Goal: Transaction & Acquisition: Purchase product/service

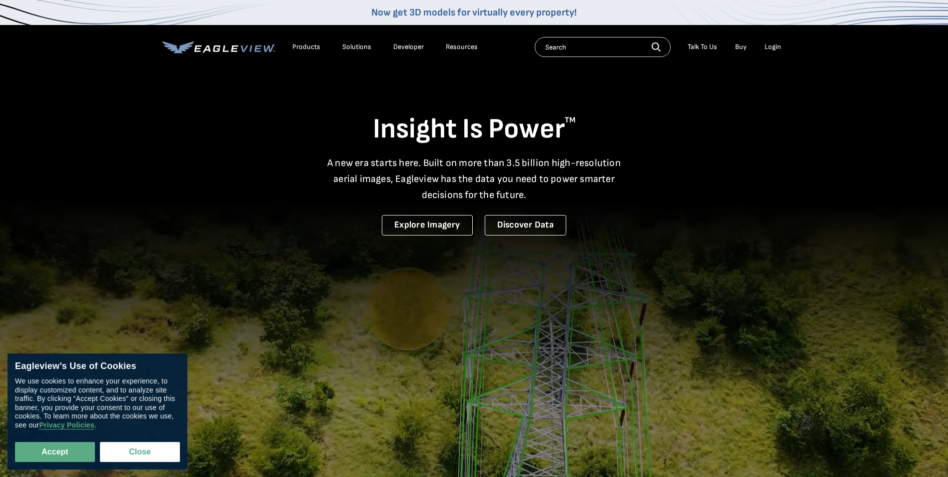
click at [772, 49] on div "Login" at bounding box center [772, 46] width 16 height 9
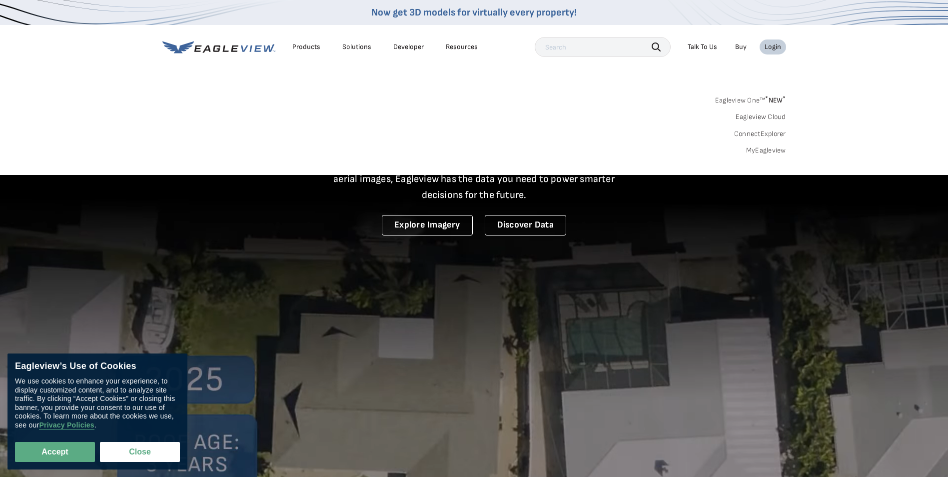
click at [767, 151] on link "MyEagleview" at bounding box center [766, 150] width 40 height 9
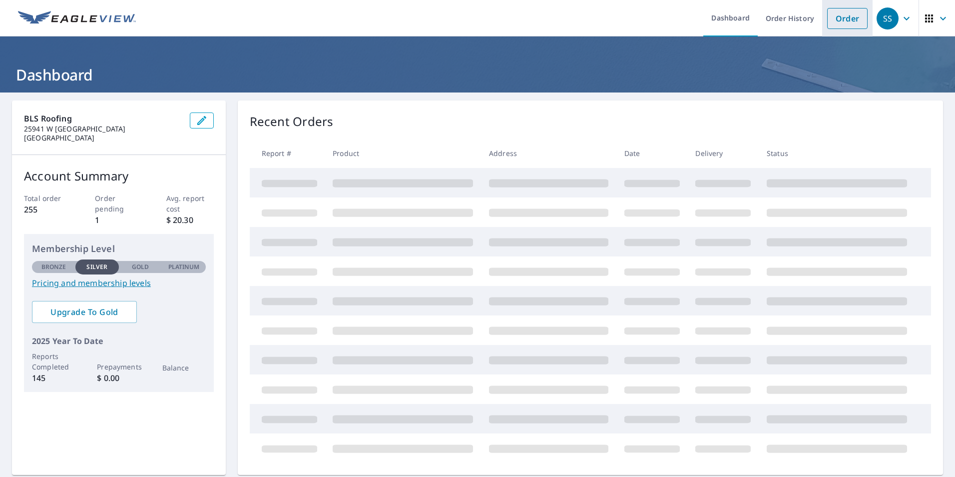
click at [838, 19] on link "Order" at bounding box center [847, 18] width 40 height 21
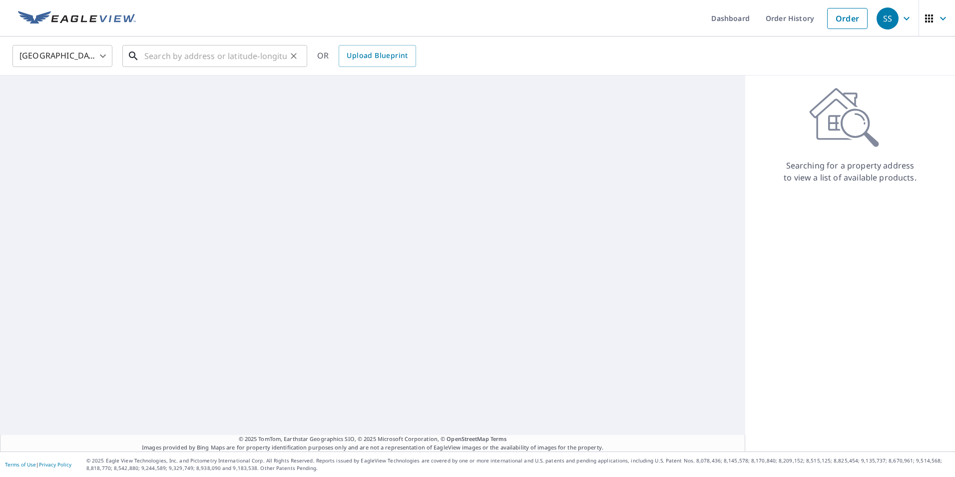
click at [208, 58] on input "text" at bounding box center [215, 56] width 142 height 28
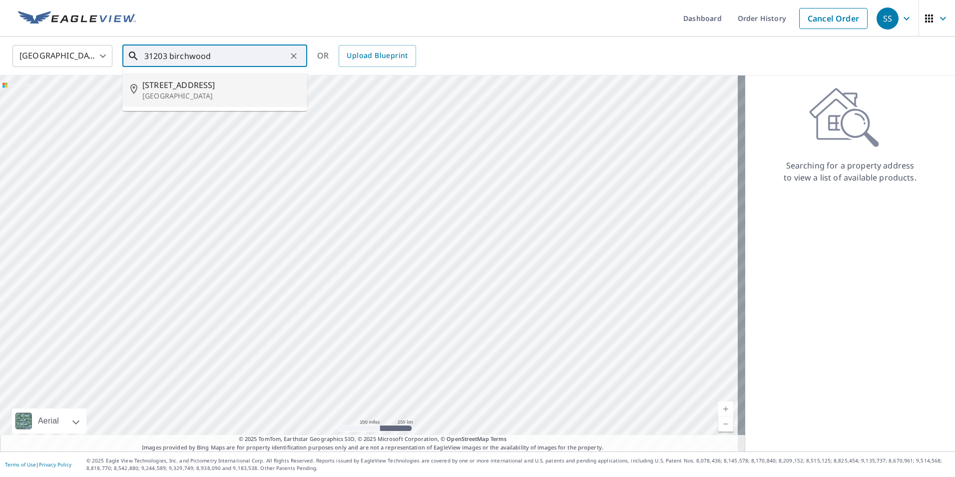
click at [195, 81] on span "31203 Birchwood St" at bounding box center [220, 85] width 157 height 12
type input "31203 Birchwood St Westland, MI 48186"
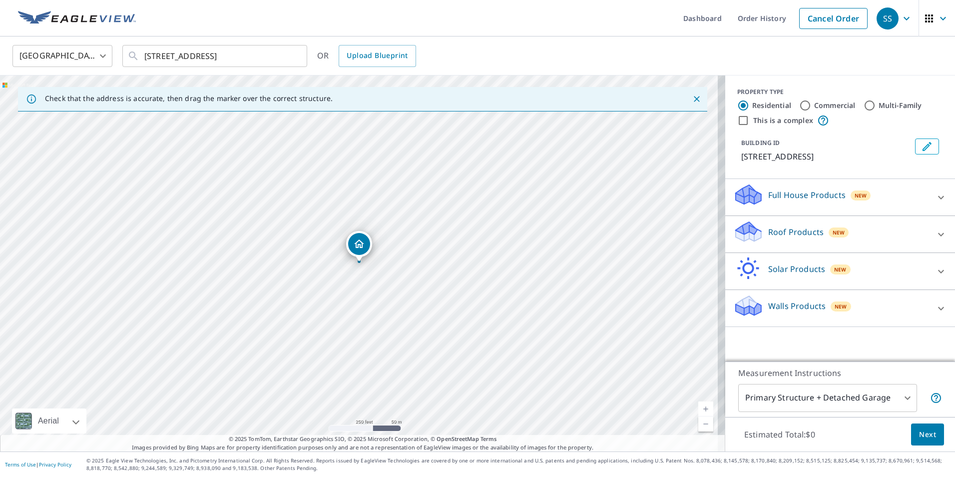
click at [800, 231] on p "Roof Products" at bounding box center [795, 232] width 55 height 12
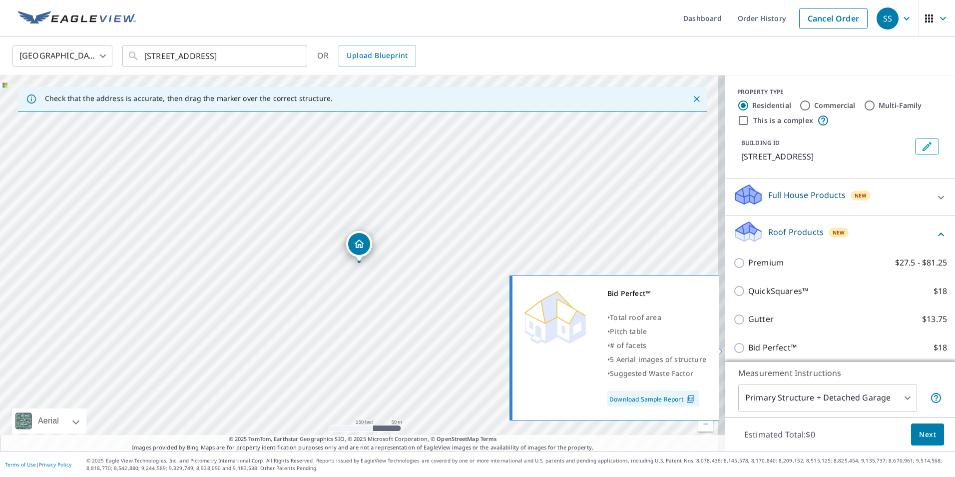
click at [736, 348] on input "Bid Perfect™ $18" at bounding box center [740, 348] width 15 height 12
checkbox input "true"
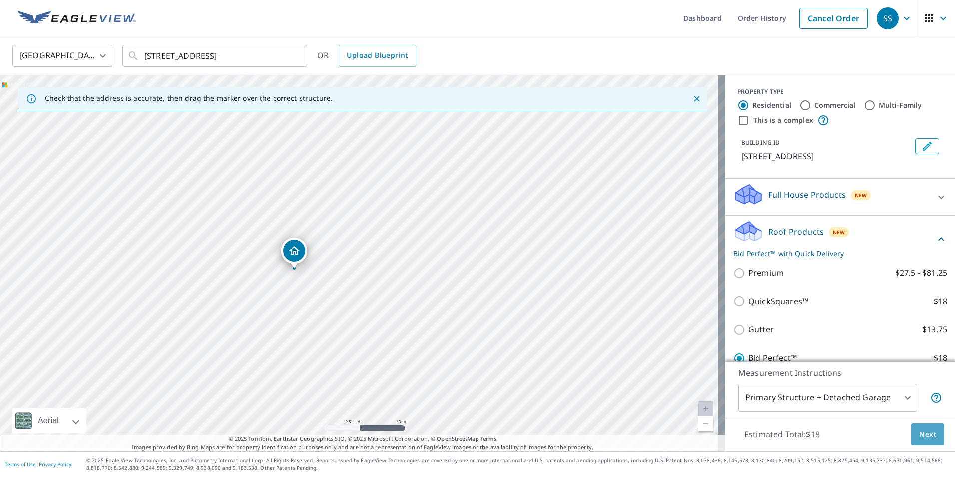
click at [922, 436] on span "Next" at bounding box center [927, 434] width 17 height 12
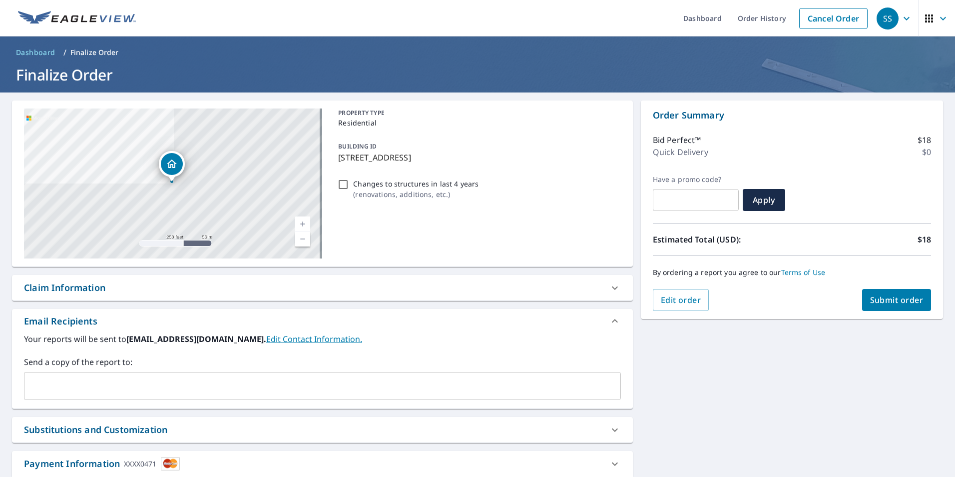
click at [886, 301] on span "Submit order" at bounding box center [896, 299] width 53 height 11
